Goal: Navigation & Orientation: Understand site structure

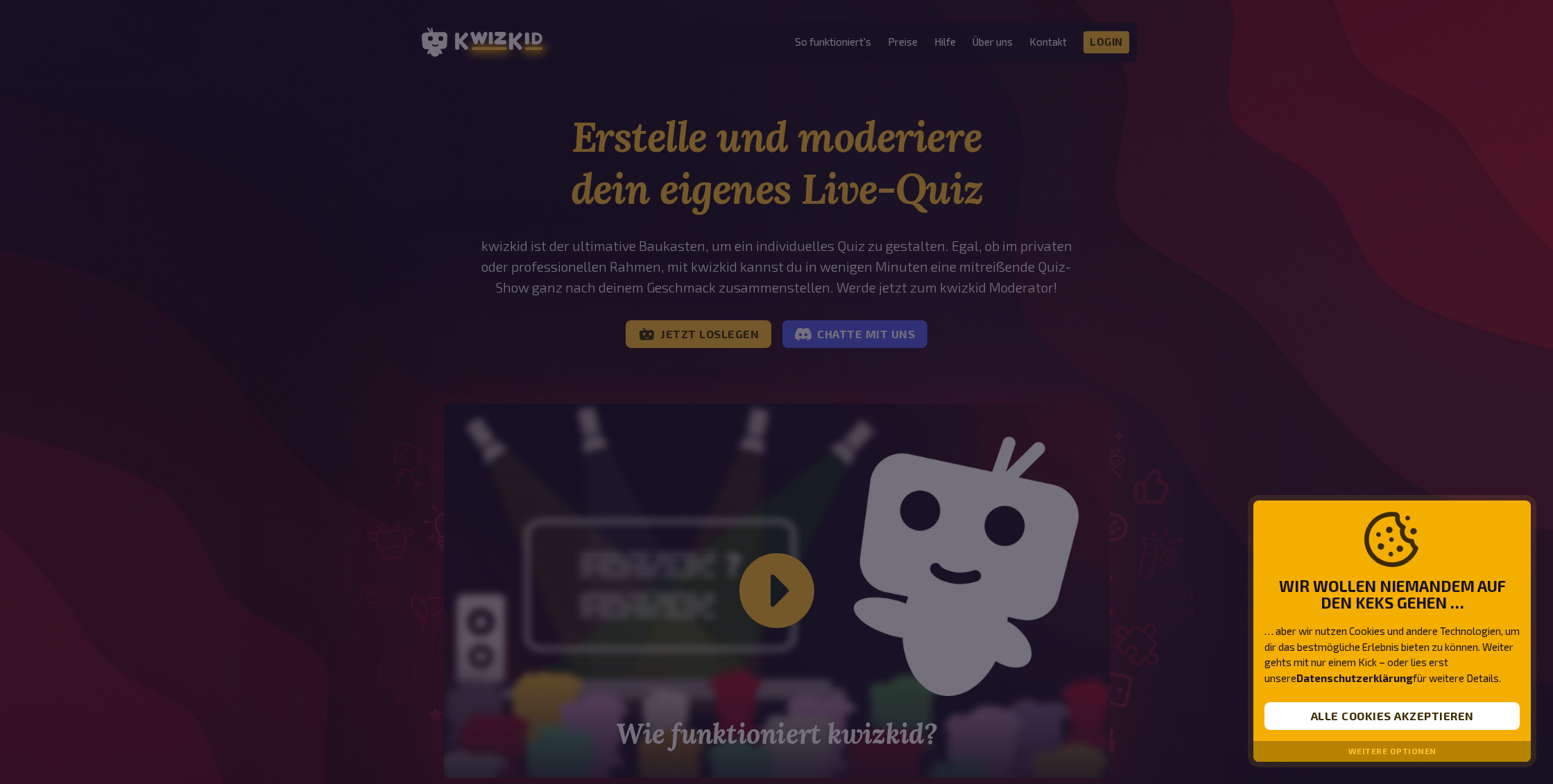
click at [1390, 755] on button "Weitere Optionen" at bounding box center [1392, 752] width 88 height 10
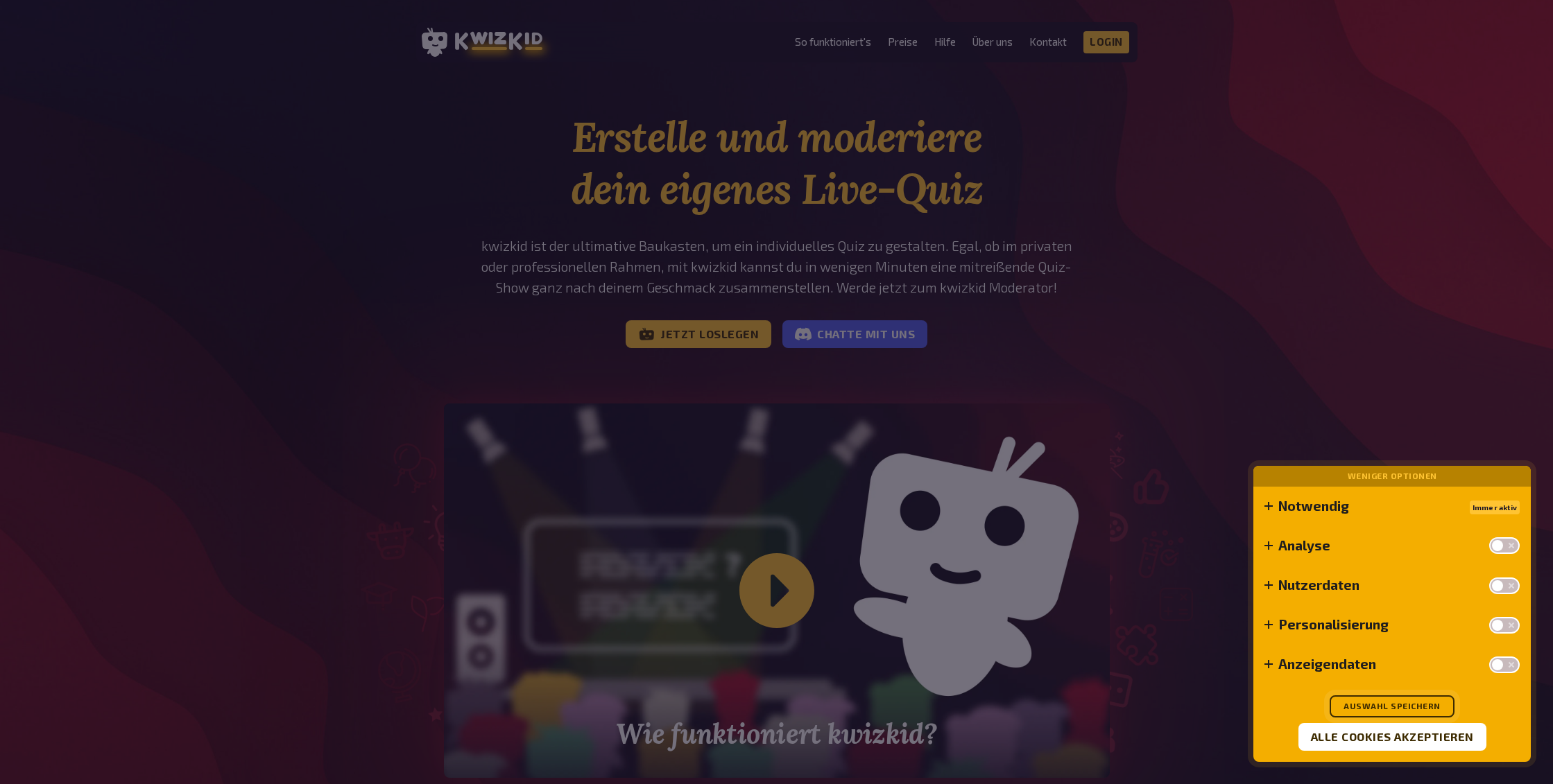
click at [1386, 707] on button "Auswahl speichern" at bounding box center [1392, 706] width 125 height 22
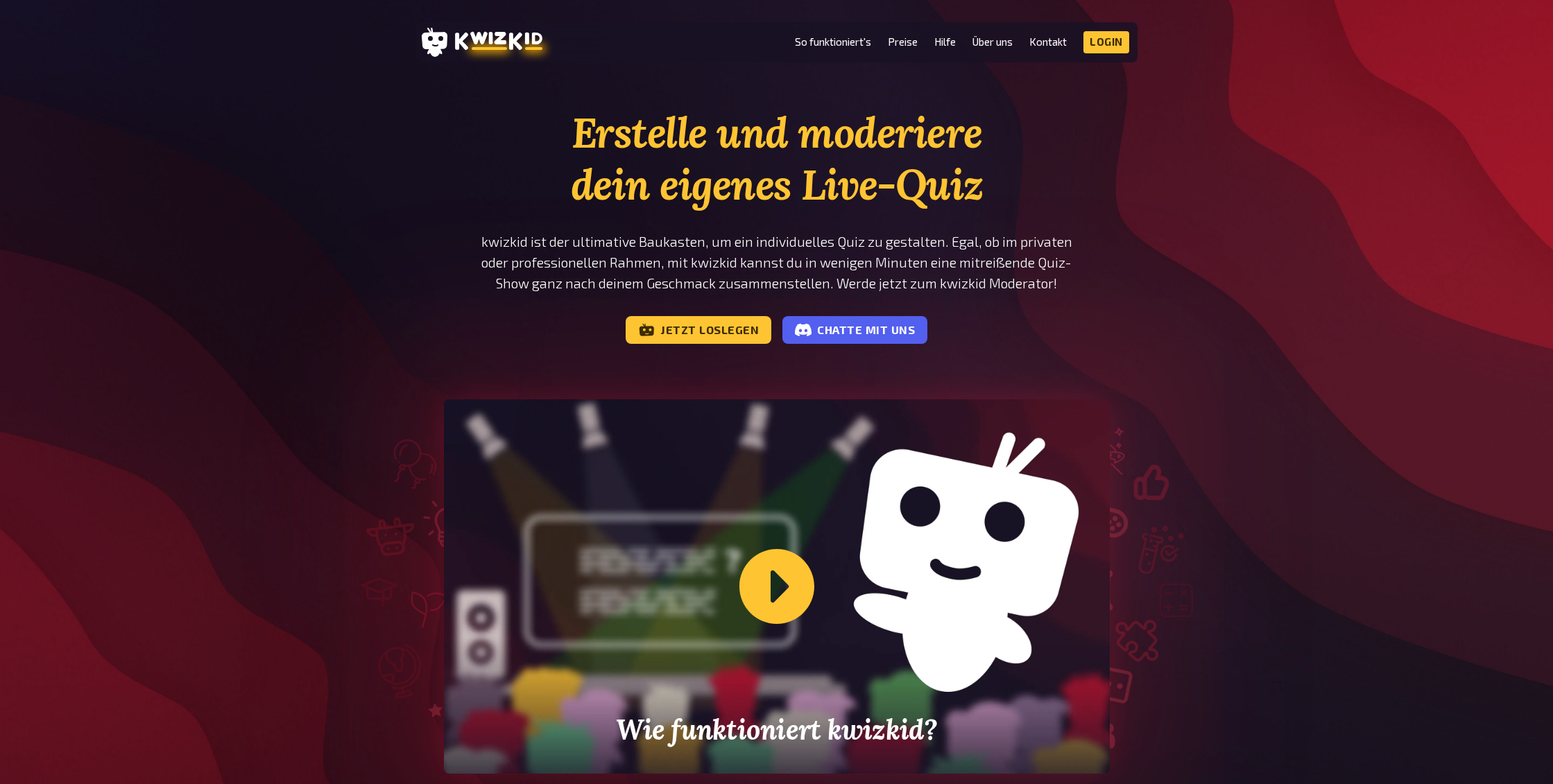
scroll to position [4, 0]
click at [848, 43] on link "So funktioniert's" at bounding box center [833, 42] width 76 height 11
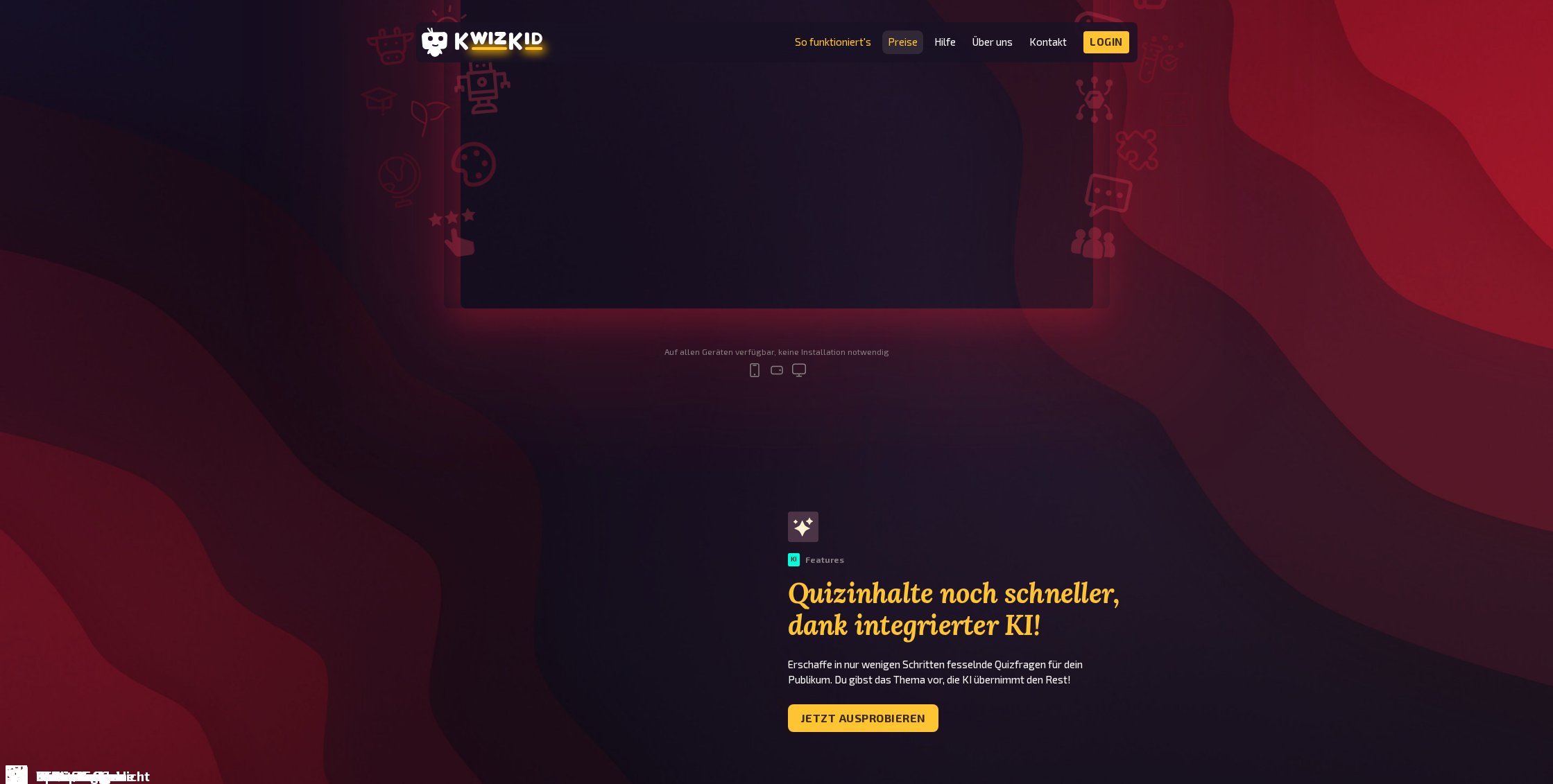
scroll to position [421, 0]
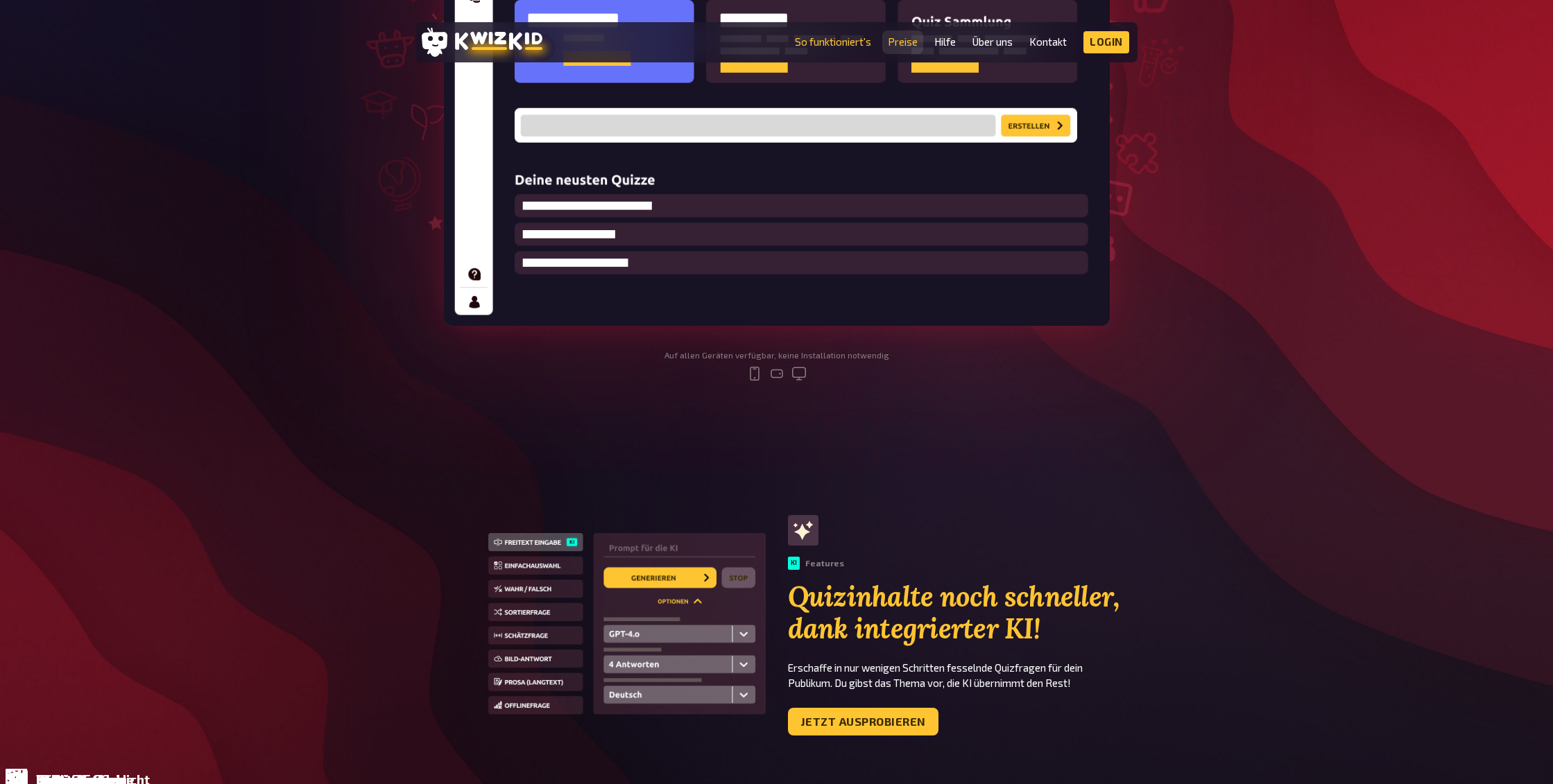
click at [903, 37] on link "Preise" at bounding box center [903, 42] width 30 height 11
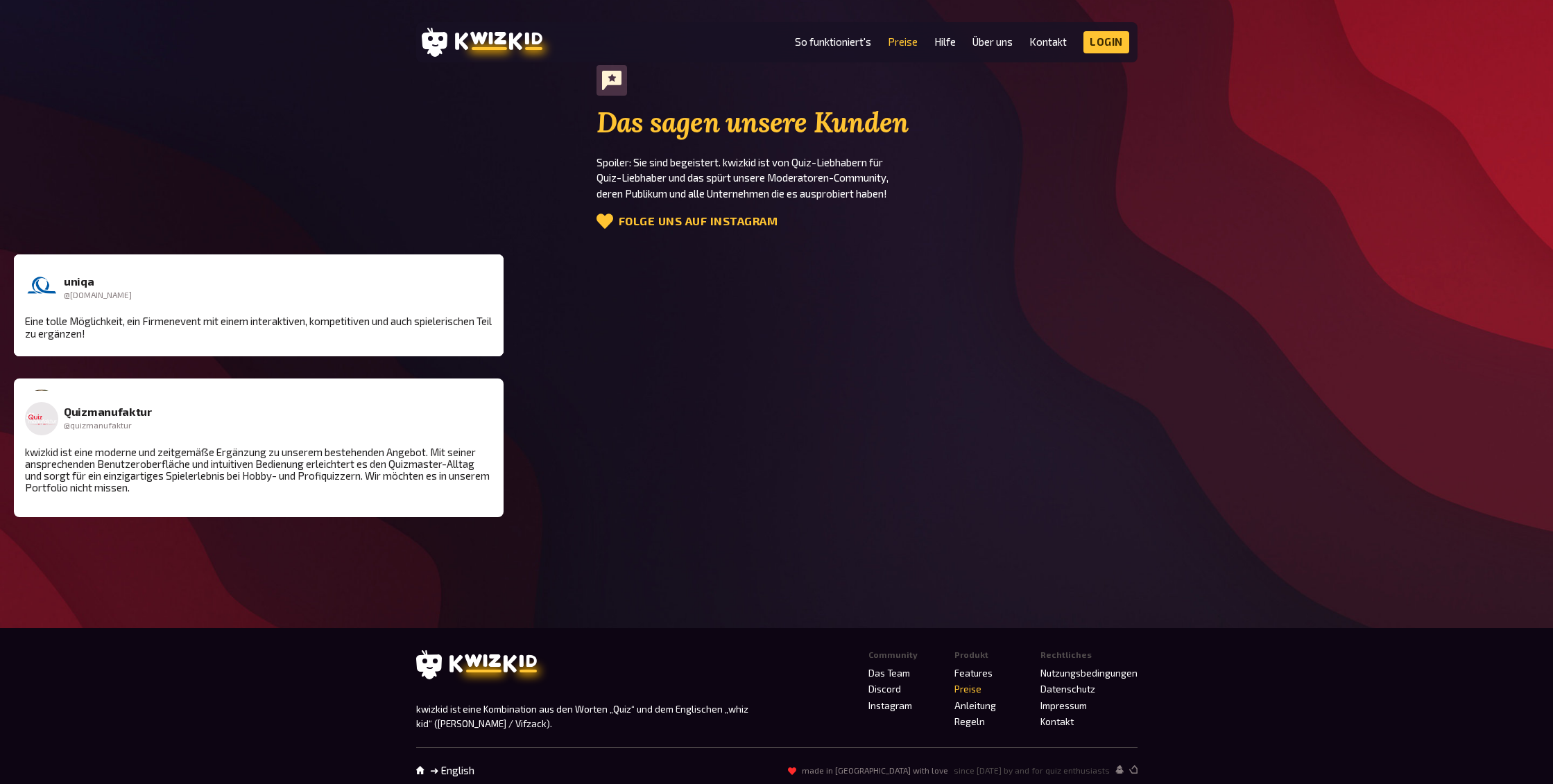
scroll to position [1753, 0]
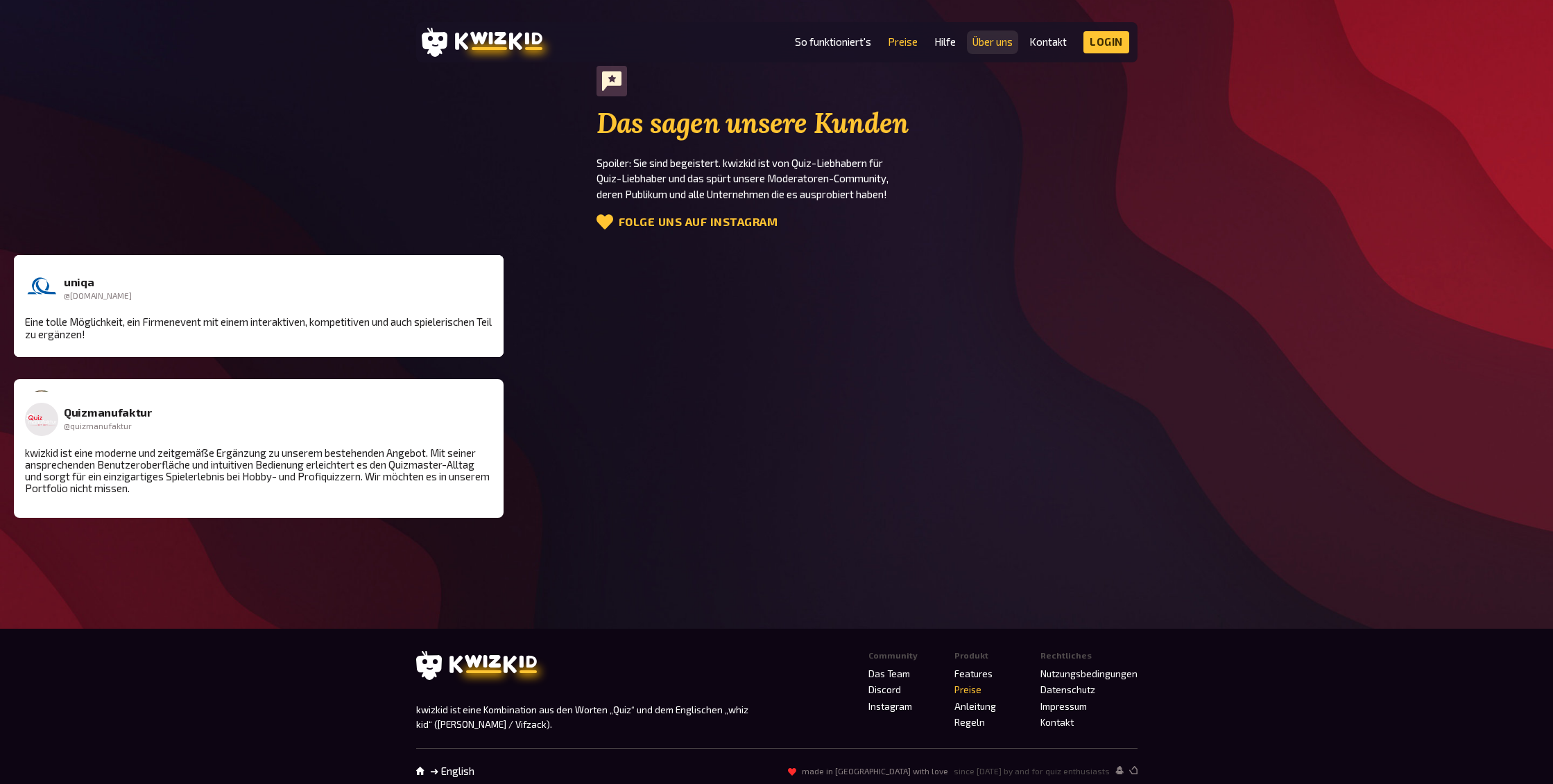
click at [993, 43] on link "Über uns" at bounding box center [992, 42] width 40 height 11
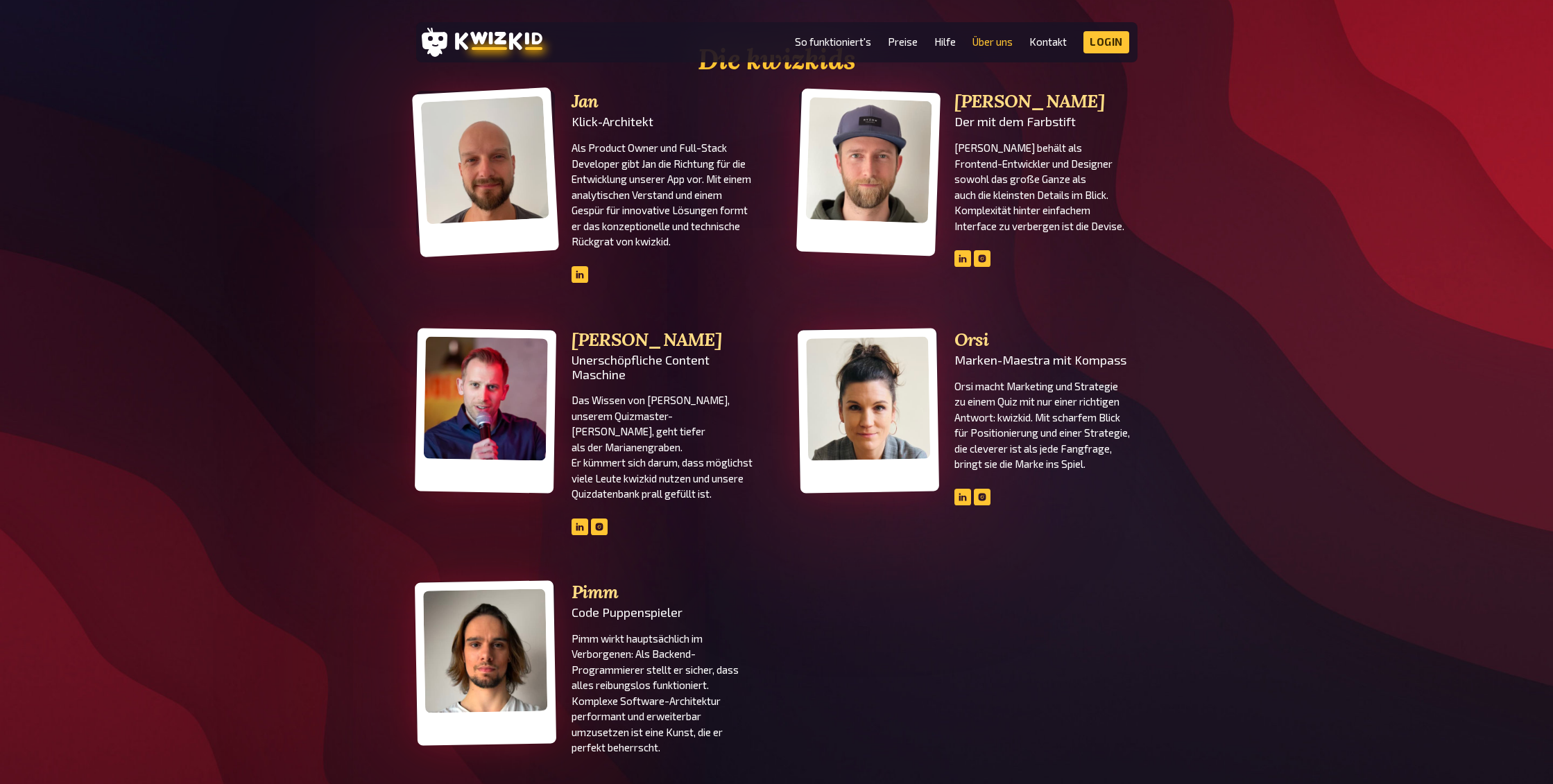
scroll to position [444, 0]
